Goal: Information Seeking & Learning: Learn about a topic

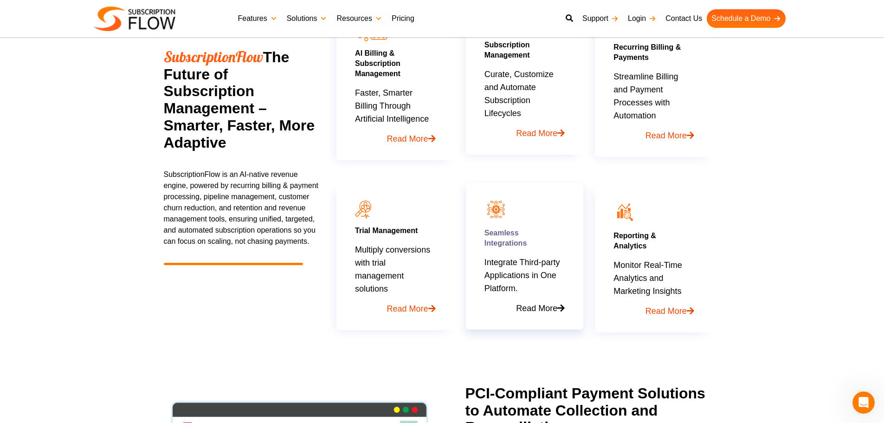
scroll to position [511, 0]
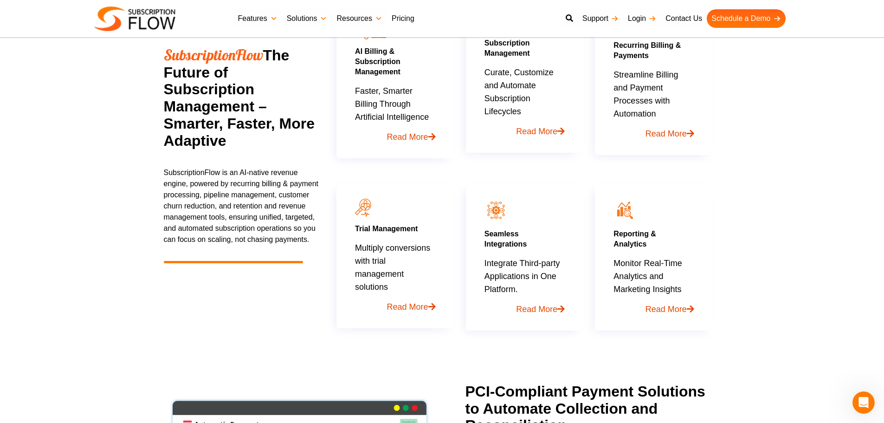
click at [410, 16] on link "Pricing" at bounding box center [403, 18] width 32 height 19
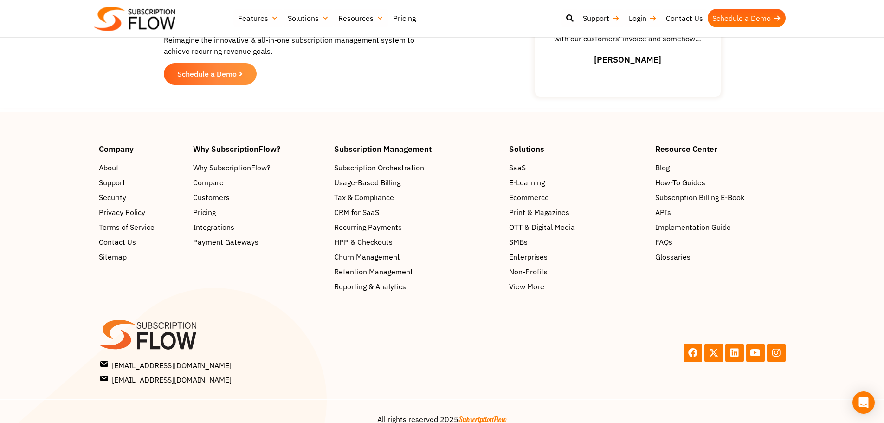
scroll to position [1433, 0]
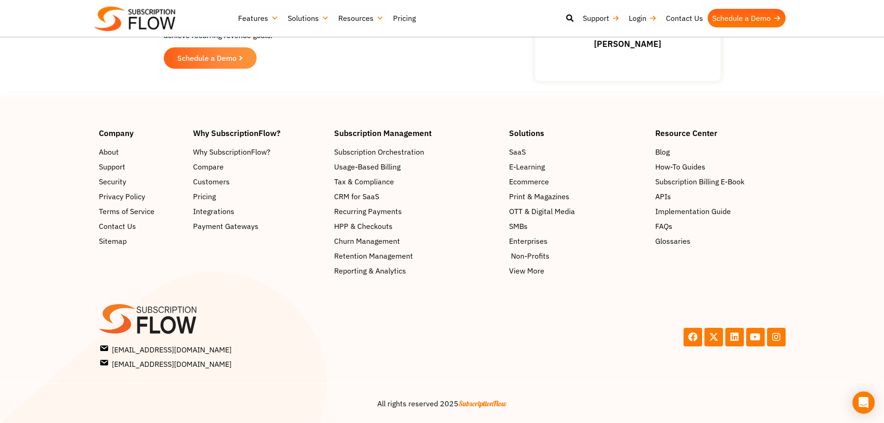
click at [522, 258] on span "Non-Profits" at bounding box center [530, 255] width 39 height 11
